Goal: Information Seeking & Learning: Learn about a topic

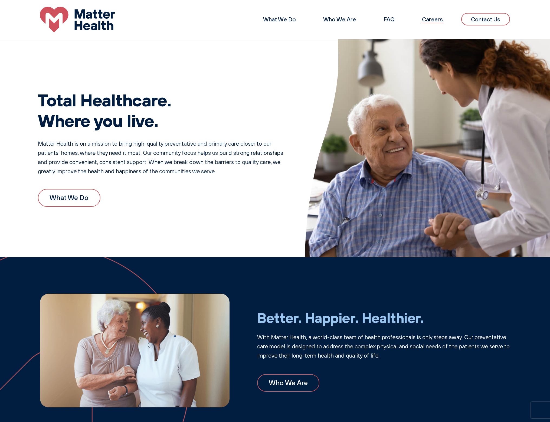
click at [431, 22] on link "Careers" at bounding box center [432, 19] width 21 height 7
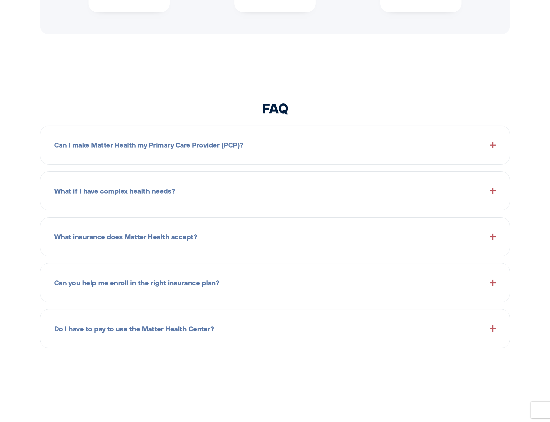
scroll to position [677, 0]
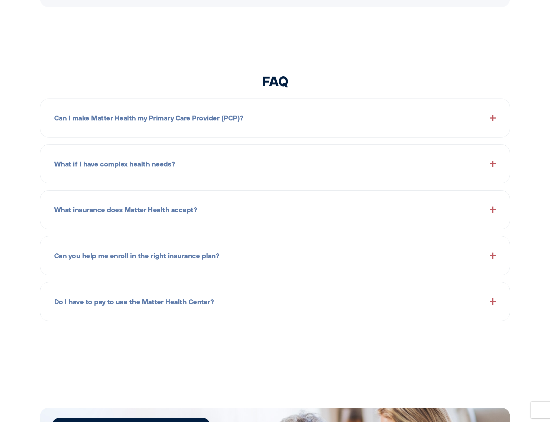
click at [360, 200] on div "What insurance does Matter Health accept? We accept most insurance plans, inclu…" at bounding box center [275, 209] width 470 height 39
click at [354, 203] on div "What insurance does Matter Health accept?" at bounding box center [275, 209] width 442 height 25
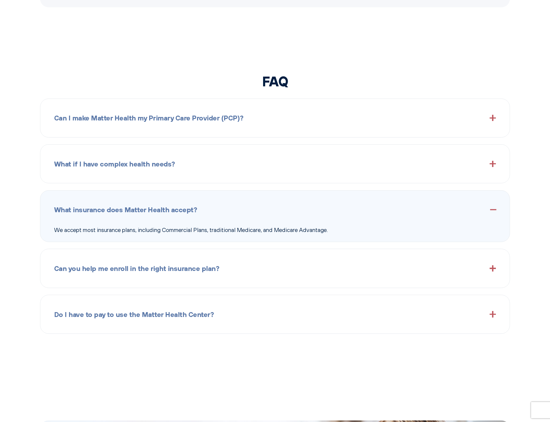
click at [283, 258] on div "Can you help me enroll in the right insurance plan? Yes. We understand insuranc…" at bounding box center [275, 268] width 470 height 39
click at [286, 262] on div "Can you help me enroll in the right insurance plan?" at bounding box center [275, 268] width 442 height 25
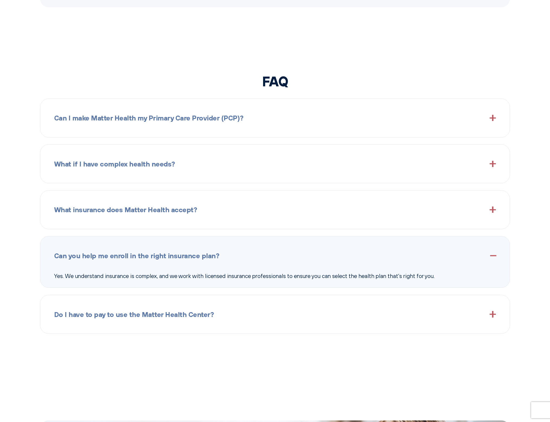
click at [253, 313] on div "Do I have to pay to use the Matter Health Center?" at bounding box center [275, 314] width 442 height 25
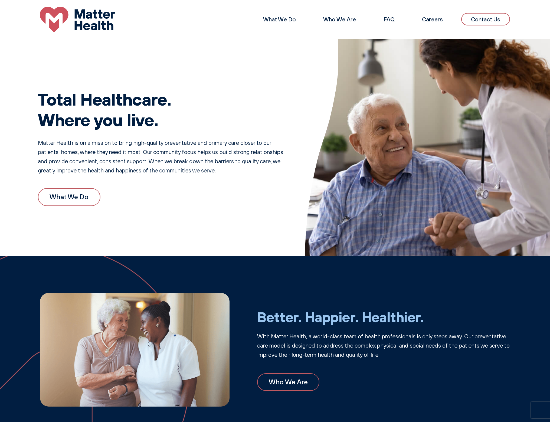
scroll to position [0, 0]
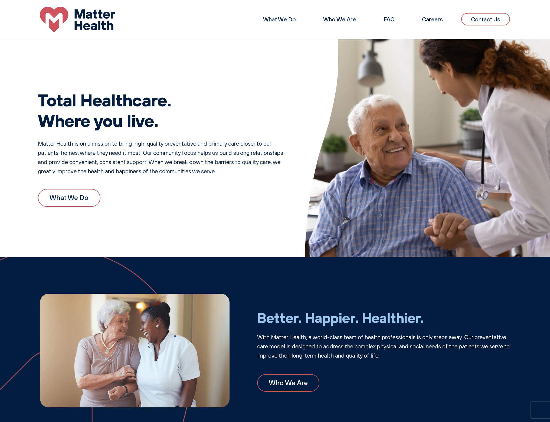
click at [215, 62] on div "Total Healthcare. Where you live. Matter Health is on a mission to bring high-q…" at bounding box center [275, 148] width 550 height 218
click at [342, 128] on img at bounding box center [427, 148] width 245 height 218
click at [259, 89] on h1 "Total Healthcare. Where you live." at bounding box center [160, 109] width 245 height 41
click at [247, 112] on h1 "Total Healthcare. Where you live." at bounding box center [160, 109] width 245 height 41
click at [429, 22] on link "Careers" at bounding box center [432, 19] width 21 height 7
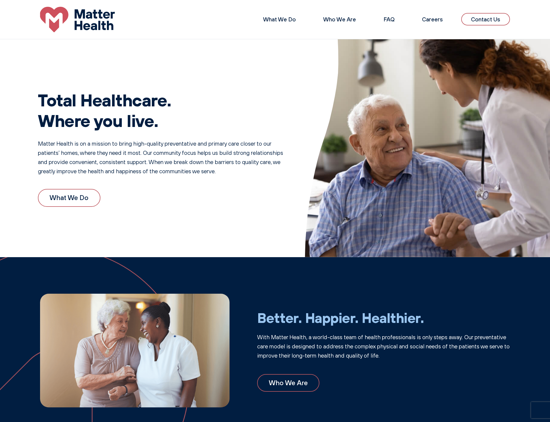
click at [181, 89] on div "Total Healthcare. Where you live. Matter Health is on a mission to bring high-q…" at bounding box center [160, 148] width 245 height 144
click at [211, 187] on div "Total Healthcare. Where you live. Matter Health is on a mission to bring high-q…" at bounding box center [160, 148] width 245 height 144
click at [256, 134] on div "Total Healthcare. Where you live. Matter Health is on a mission to bring high-q…" at bounding box center [160, 148] width 245 height 144
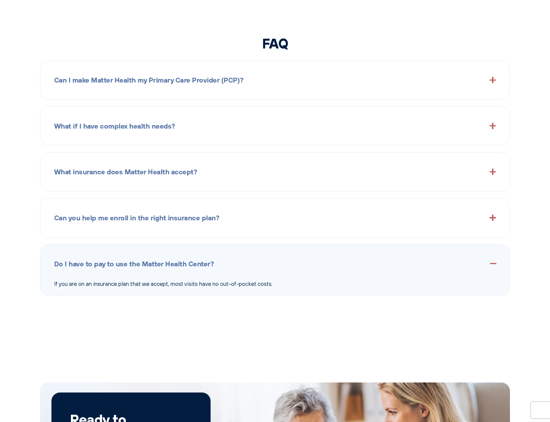
scroll to position [950, 0]
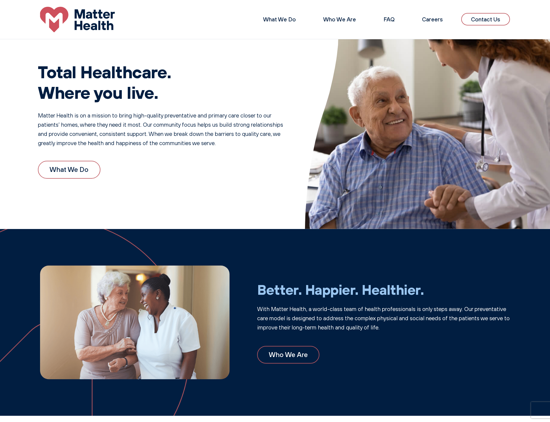
scroll to position [0, 0]
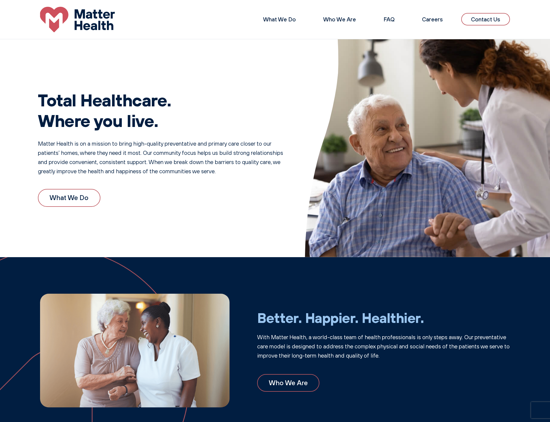
click at [223, 106] on h1 "Total Healthcare. Where you live." at bounding box center [160, 109] width 245 height 41
click at [220, 106] on h1 "Total Healthcare. Where you live." at bounding box center [160, 109] width 245 height 41
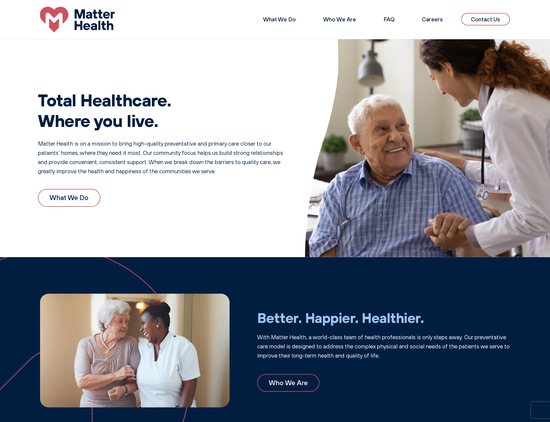
click at [220, 106] on h1 "Total Healthcare. Where you live." at bounding box center [160, 109] width 245 height 41
click at [209, 82] on div "Total Healthcare. Where you live. Matter Health is on a mission to bring high-q…" at bounding box center [160, 148] width 245 height 144
click at [222, 92] on h1 "Total Healthcare. Where you live." at bounding box center [160, 109] width 245 height 41
click at [274, 116] on h1 "Total Healthcare. Where you live." at bounding box center [160, 109] width 245 height 41
click at [273, 115] on h1 "Total Healthcare. Where you live." at bounding box center [160, 109] width 245 height 41
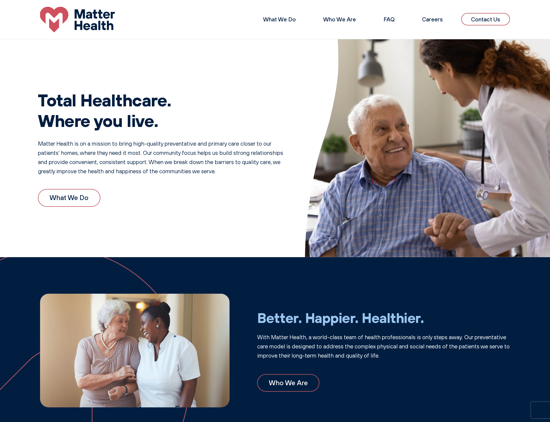
click at [216, 178] on div "Total Healthcare. Where you live. Matter Health is on a mission to bring high-q…" at bounding box center [160, 148] width 245 height 144
click at [213, 107] on h1 "Total Healthcare. Where you live." at bounding box center [160, 109] width 245 height 41
click at [212, 109] on h1 "Total Healthcare. Where you live." at bounding box center [160, 109] width 245 height 41
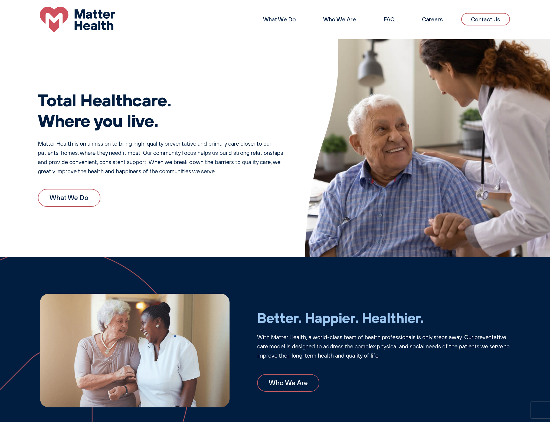
click at [211, 113] on h1 "Total Healthcare. Where you live." at bounding box center [160, 109] width 245 height 41
click at [218, 186] on div "Total Healthcare. Where you live. Matter Health is on a mission to bring high-q…" at bounding box center [160, 148] width 245 height 144
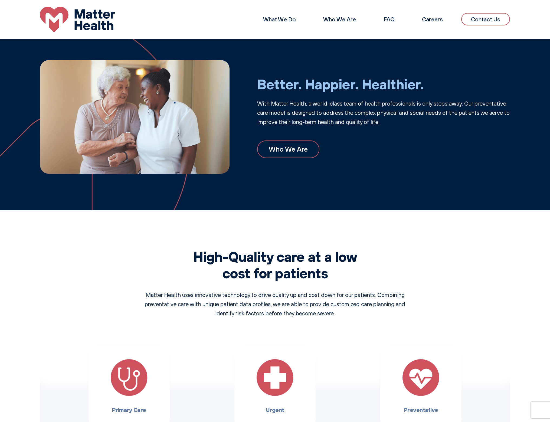
scroll to position [111, 0]
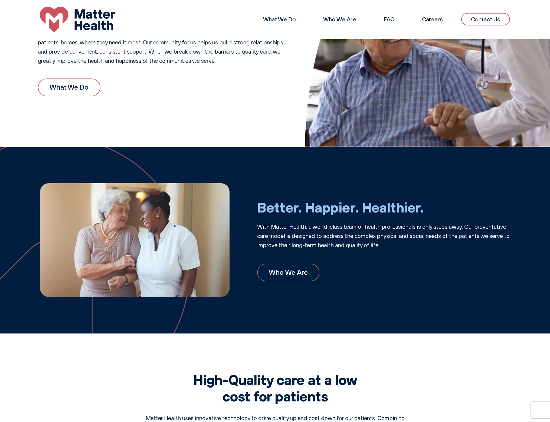
click at [216, 128] on div "Total Healthcare. Where you live. Matter Health is on a mission to bring high-q…" at bounding box center [275, 37] width 550 height 218
click at [276, 85] on div "What We Do" at bounding box center [160, 88] width 245 height 18
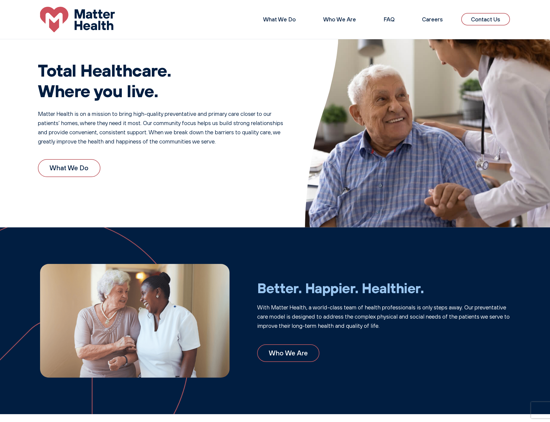
scroll to position [29, 0]
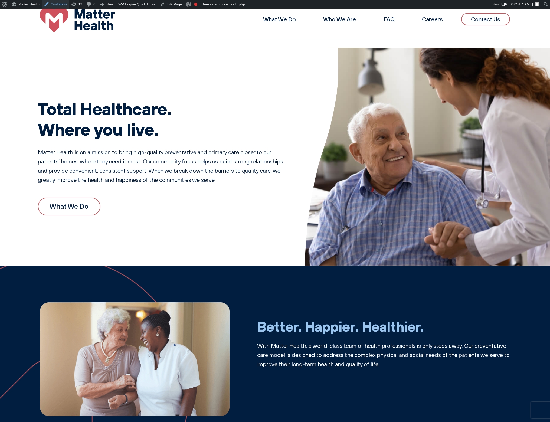
click at [63, 4] on link "Customize" at bounding box center [56, 4] width 28 height 9
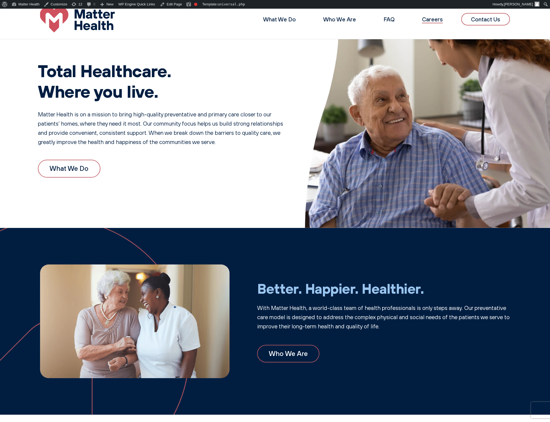
click at [424, 20] on link "Careers" at bounding box center [432, 19] width 21 height 7
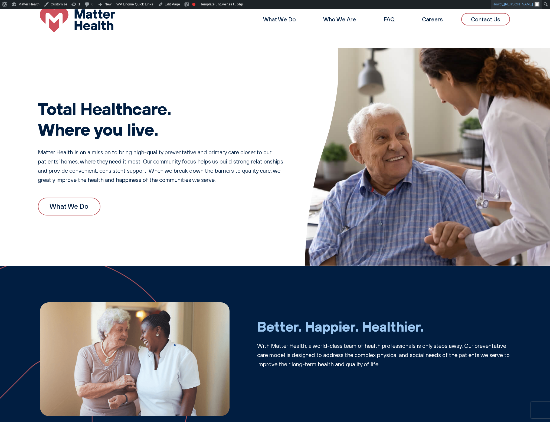
click at [525, 5] on span "Eric Lester" at bounding box center [518, 4] width 29 height 4
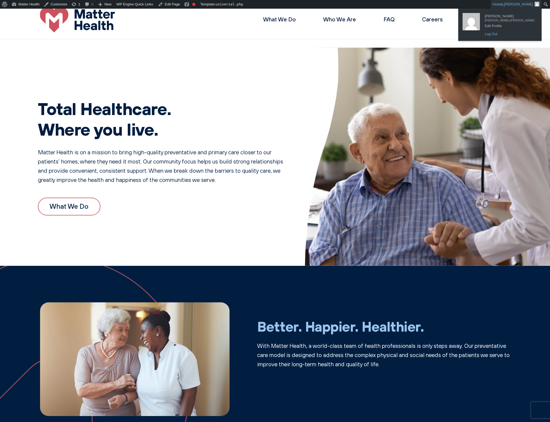
click at [498, 35] on link "Log Out" at bounding box center [509, 34] width 55 height 7
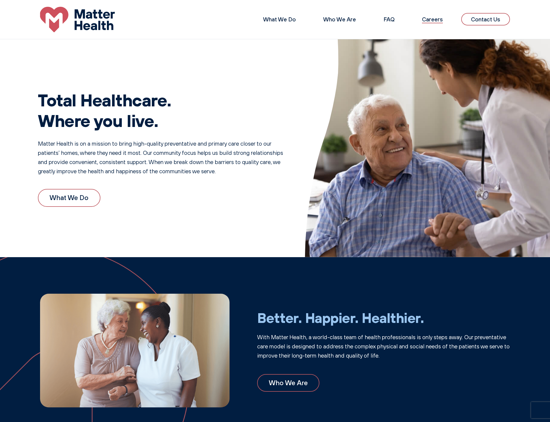
click at [438, 18] on link "Careers" at bounding box center [432, 19] width 21 height 7
